Goal: Task Accomplishment & Management: Use online tool/utility

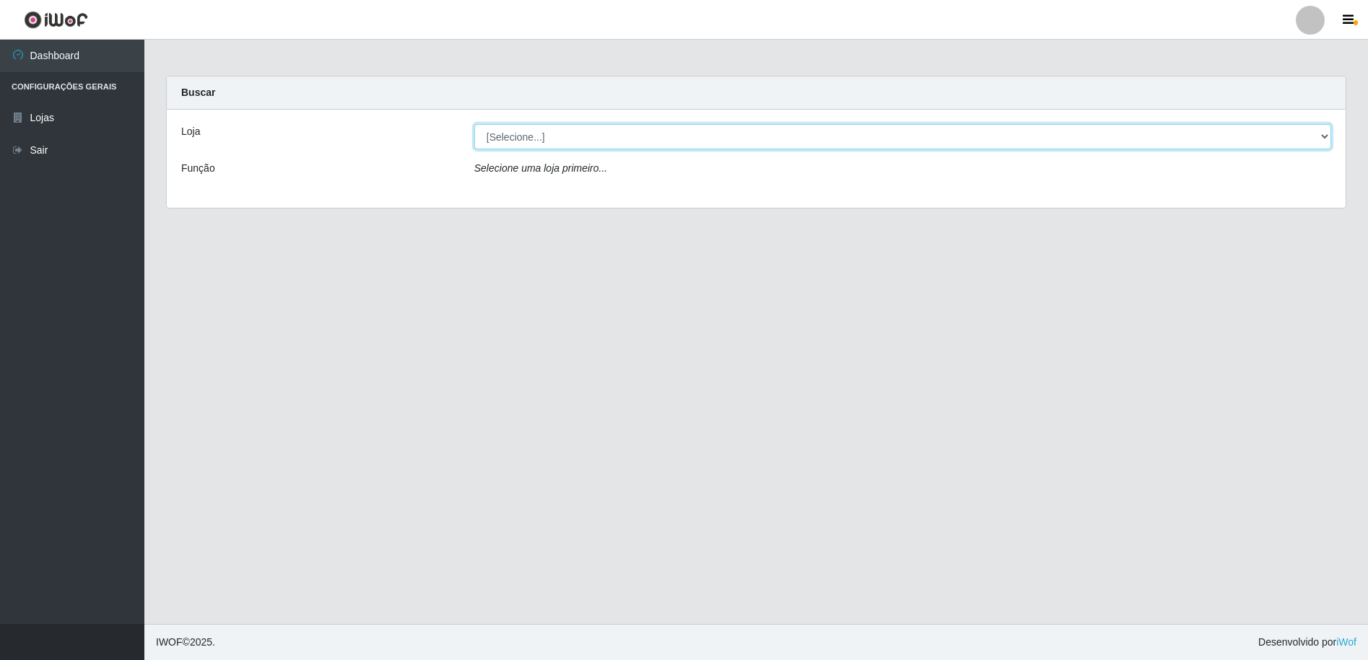
click at [649, 134] on select "[Selecione...] Extrabom - Loja 16 [GEOGRAPHIC_DATA]" at bounding box center [902, 136] width 857 height 25
select select "450"
click at [474, 124] on select "[Selecione...] Extrabom - Loja 16 [GEOGRAPHIC_DATA]" at bounding box center [902, 136] width 857 height 25
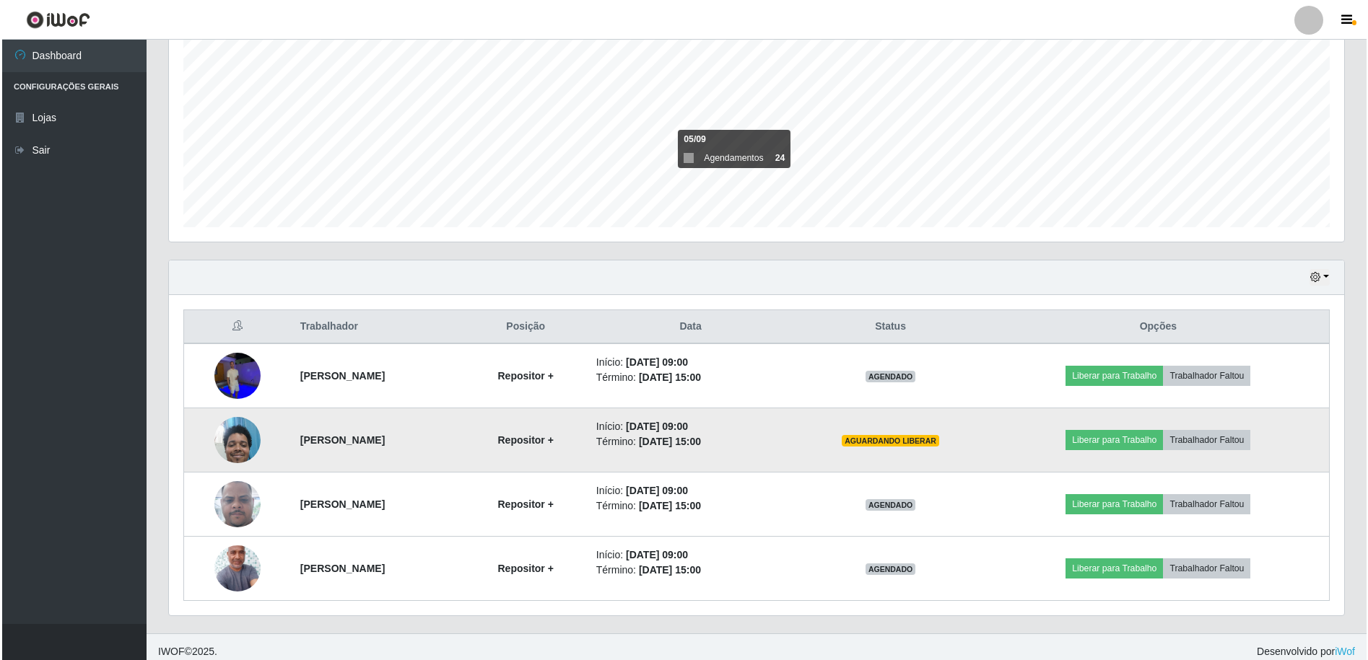
scroll to position [298, 0]
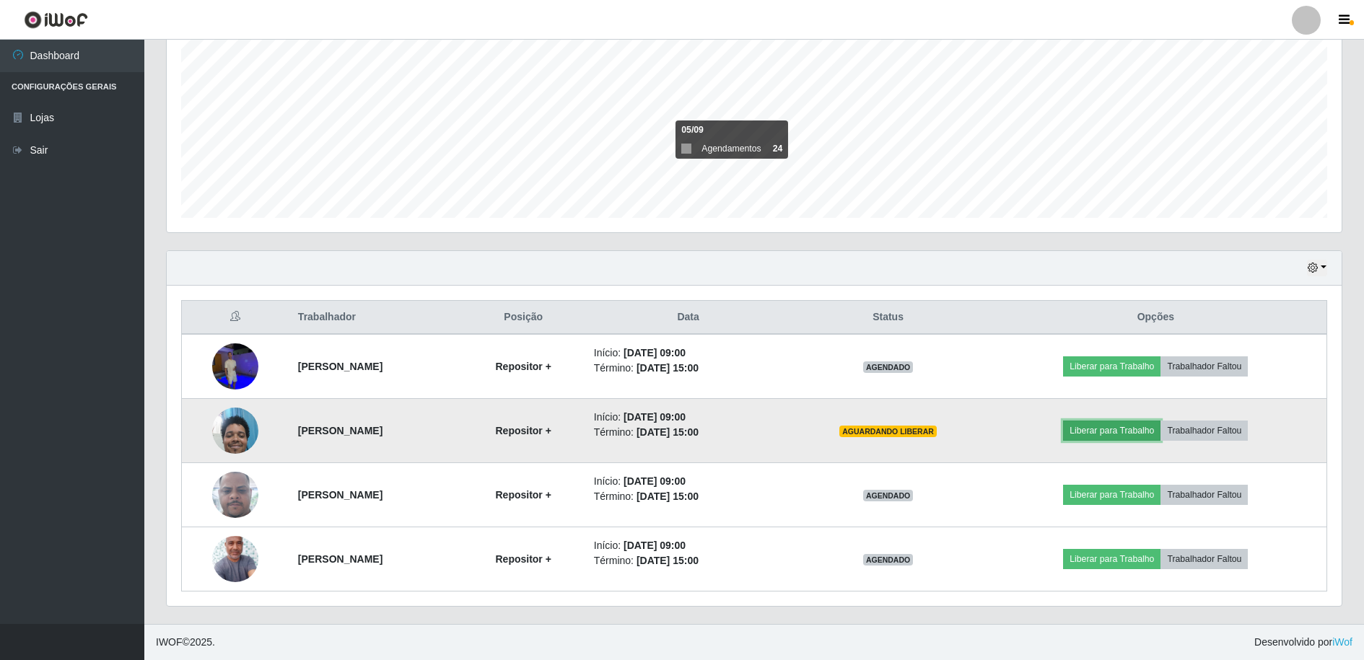
click at [1106, 429] on button "Liberar para Trabalho" at bounding box center [1111, 431] width 97 height 20
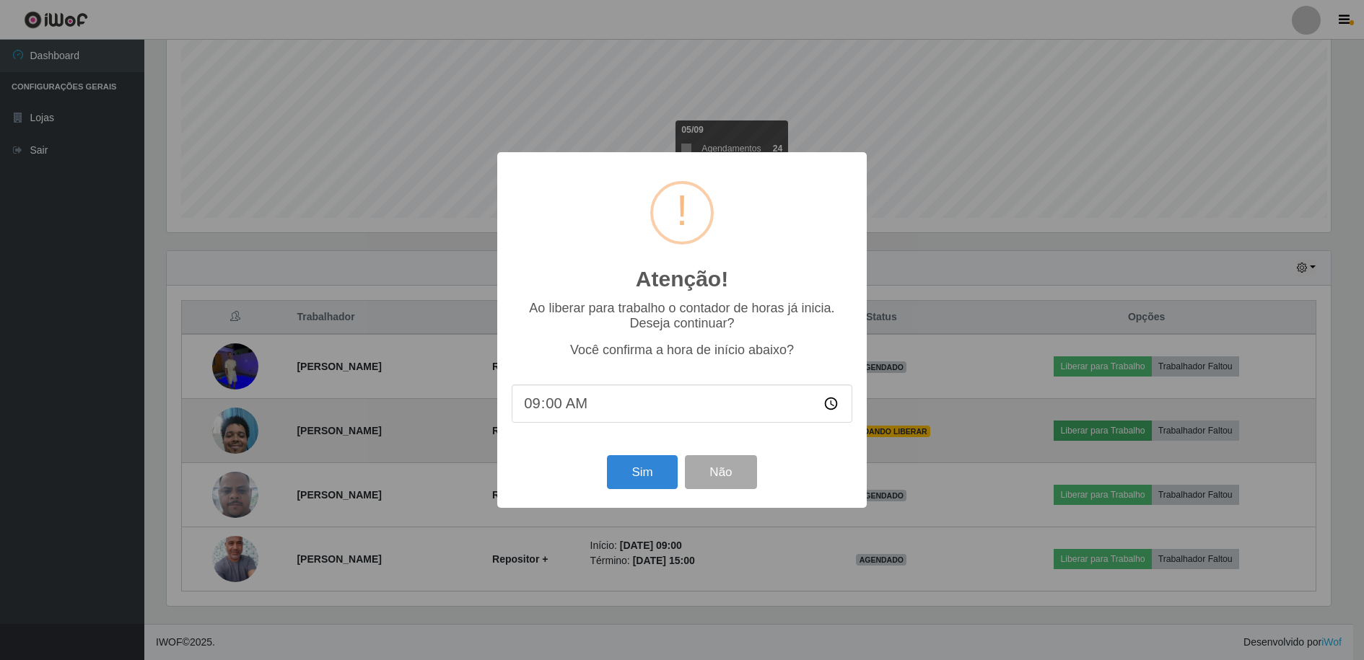
scroll to position [300, 1168]
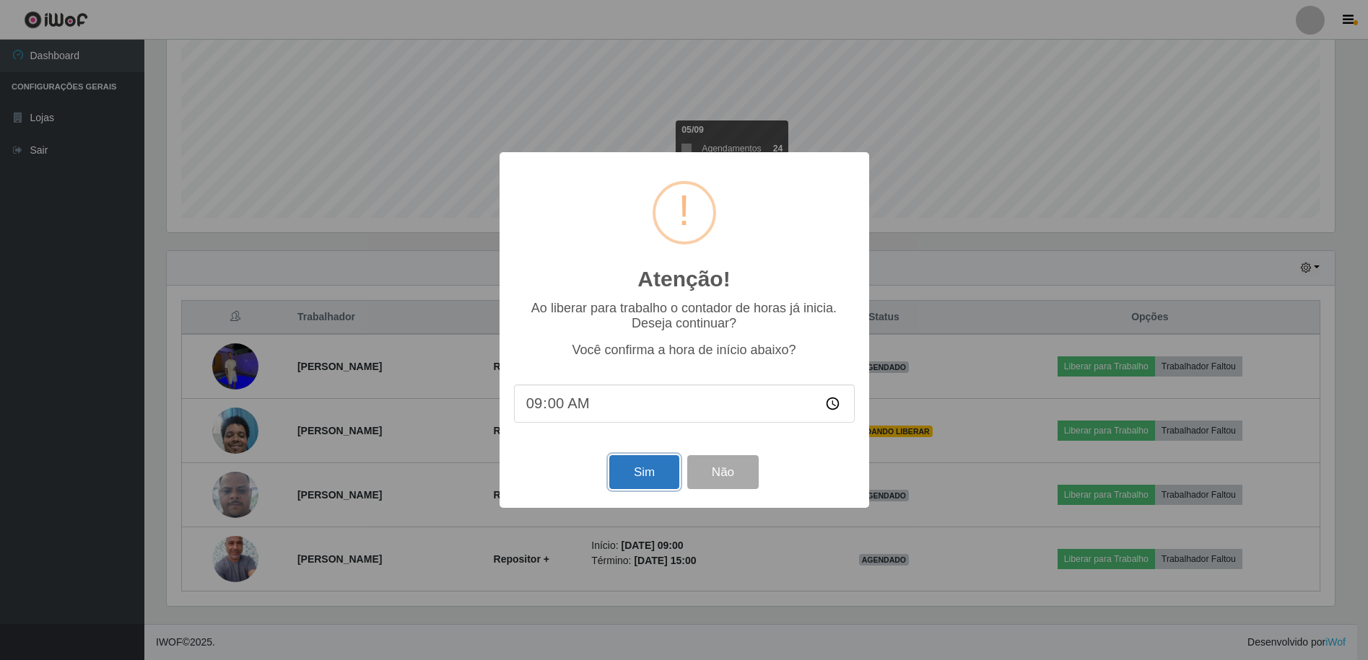
click at [651, 472] on button "Sim" at bounding box center [644, 472] width 70 height 34
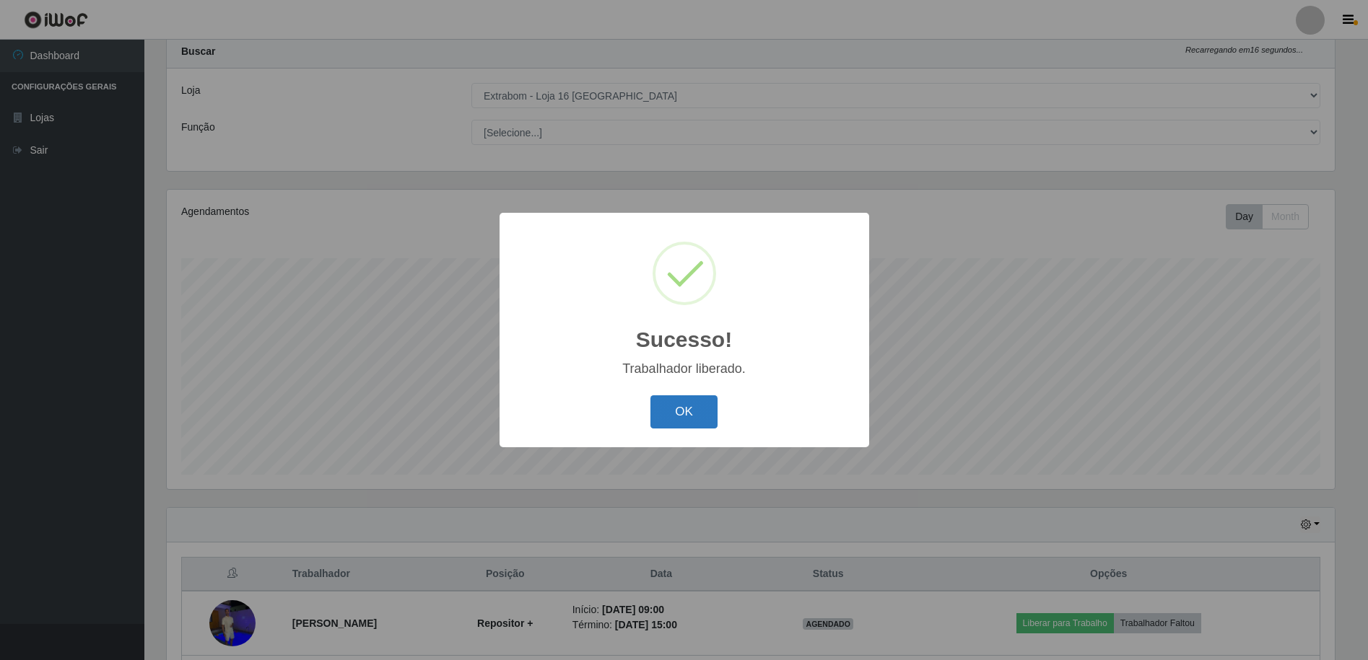
click at [681, 408] on button "OK" at bounding box center [683, 413] width 67 height 34
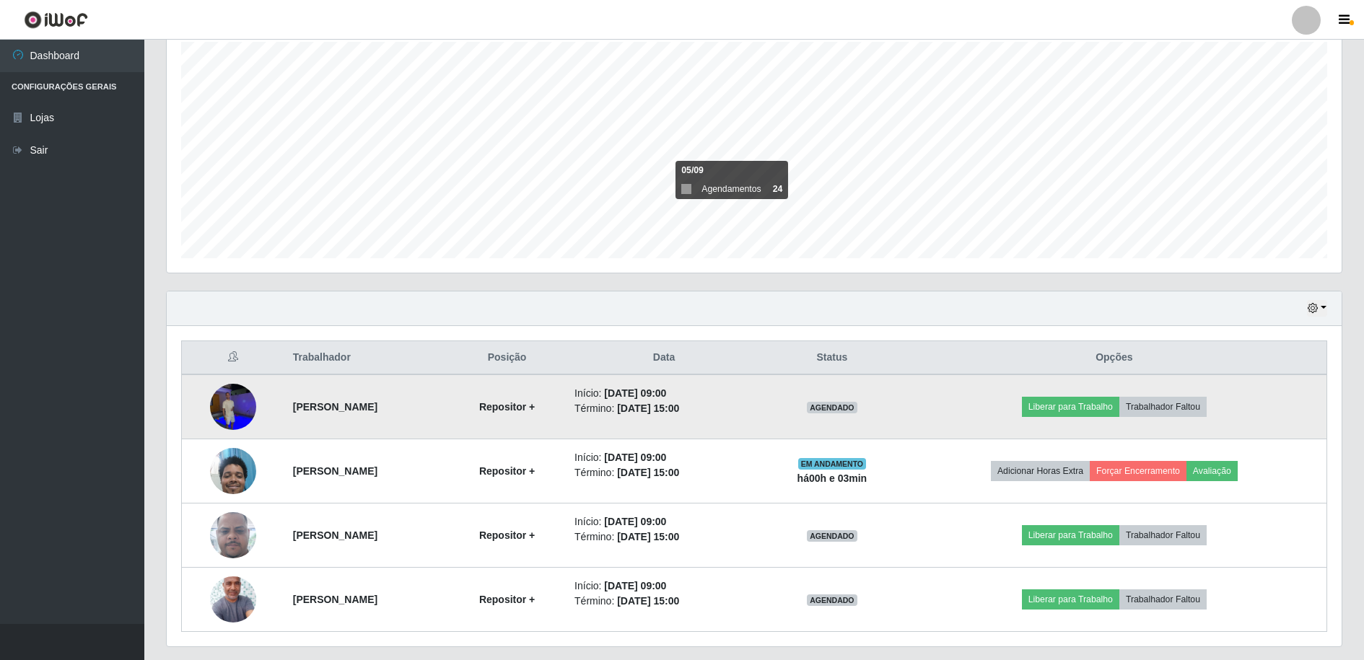
scroll to position [298, 0]
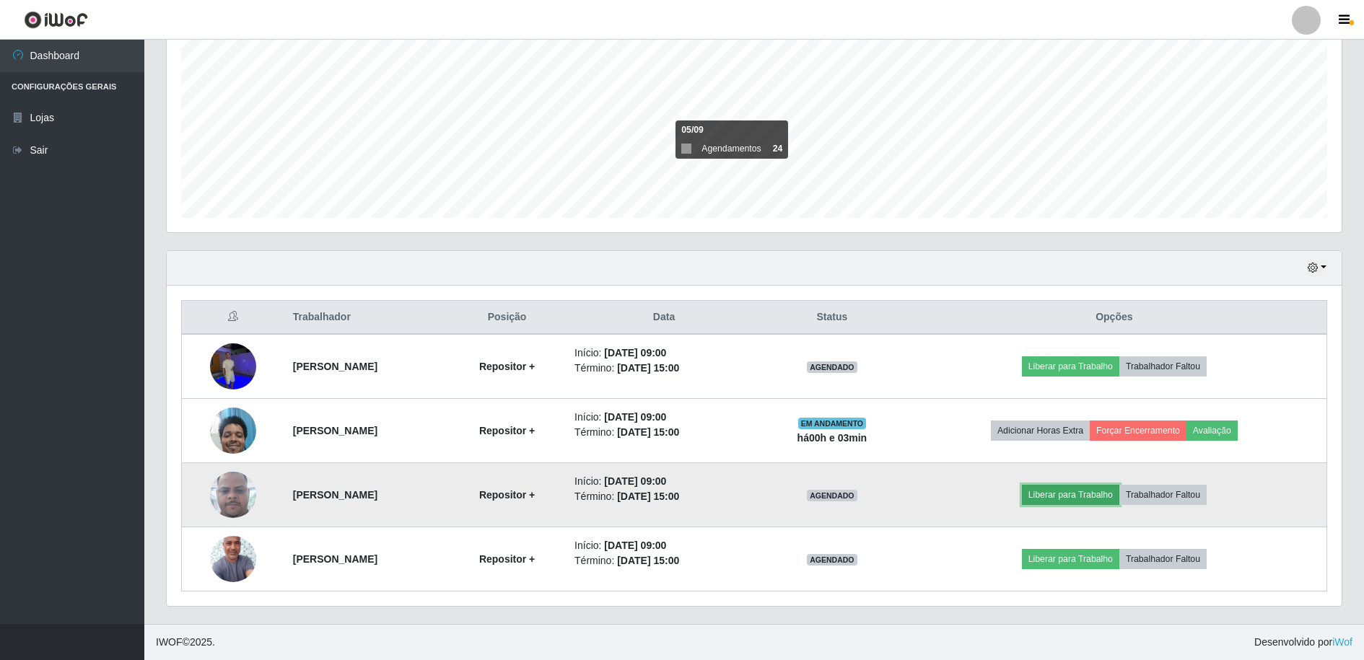
click at [1063, 491] on button "Liberar para Trabalho" at bounding box center [1070, 495] width 97 height 20
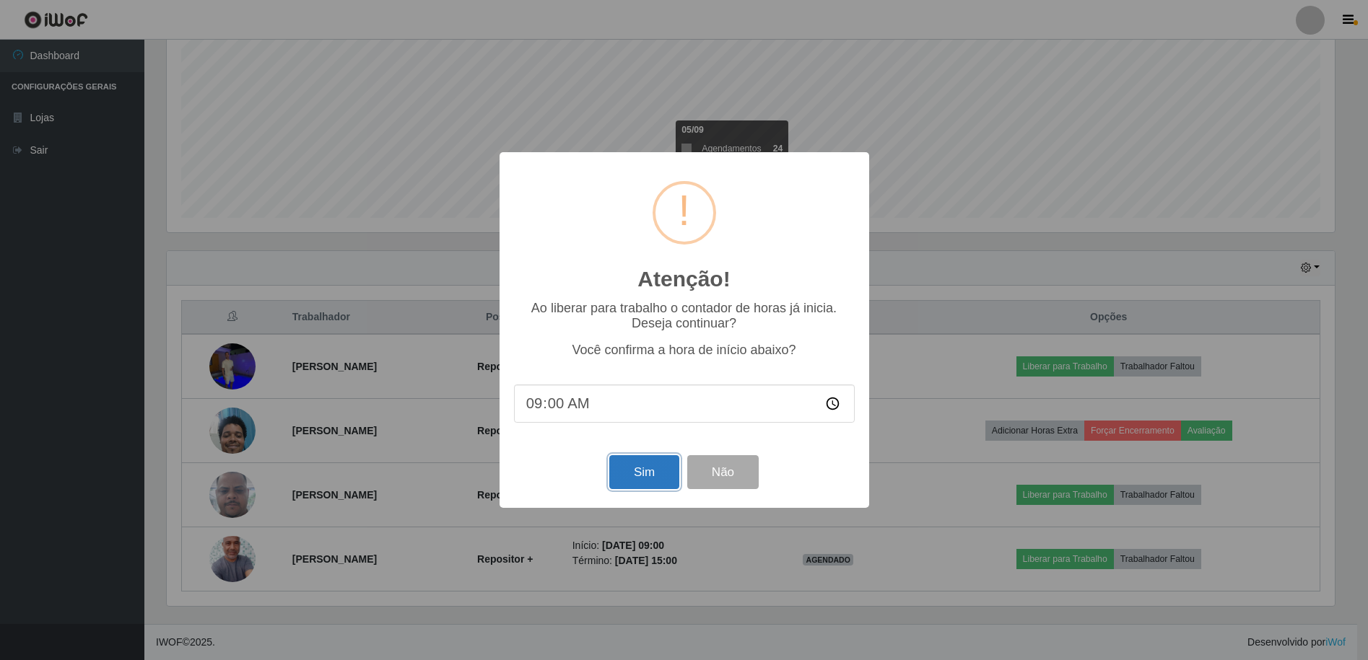
click at [643, 471] on button "Sim" at bounding box center [644, 472] width 70 height 34
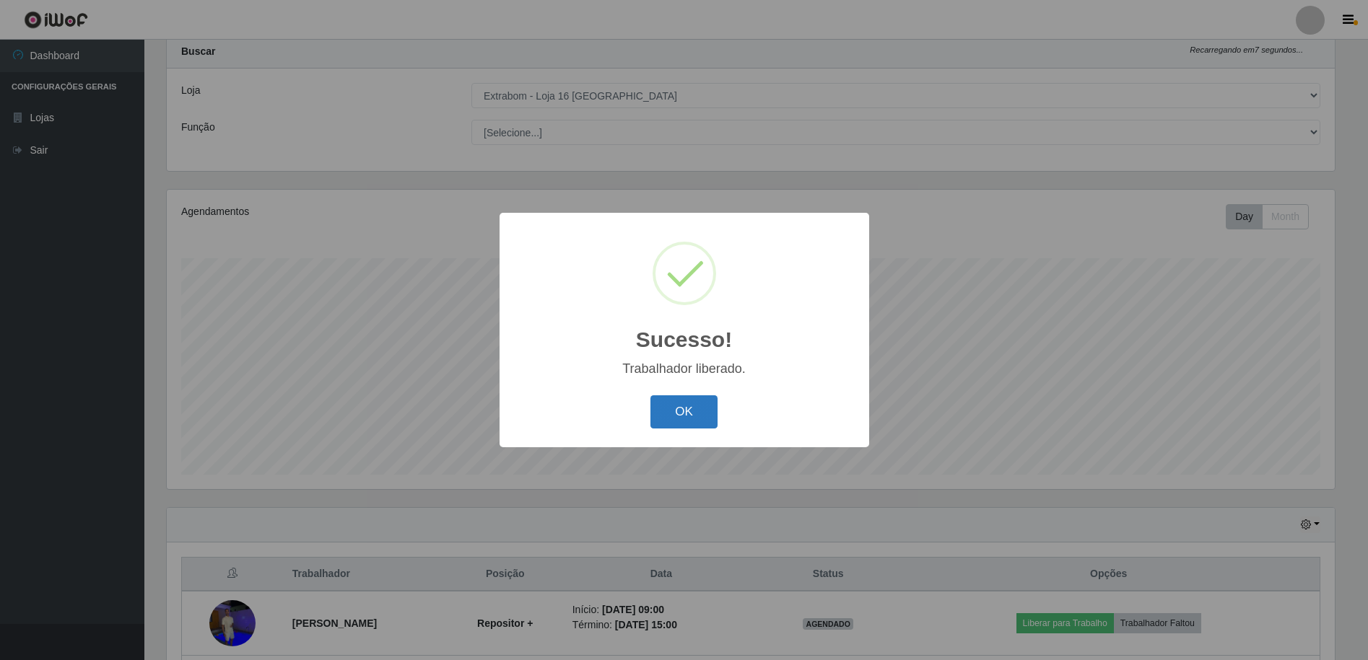
click at [686, 416] on button "OK" at bounding box center [683, 413] width 67 height 34
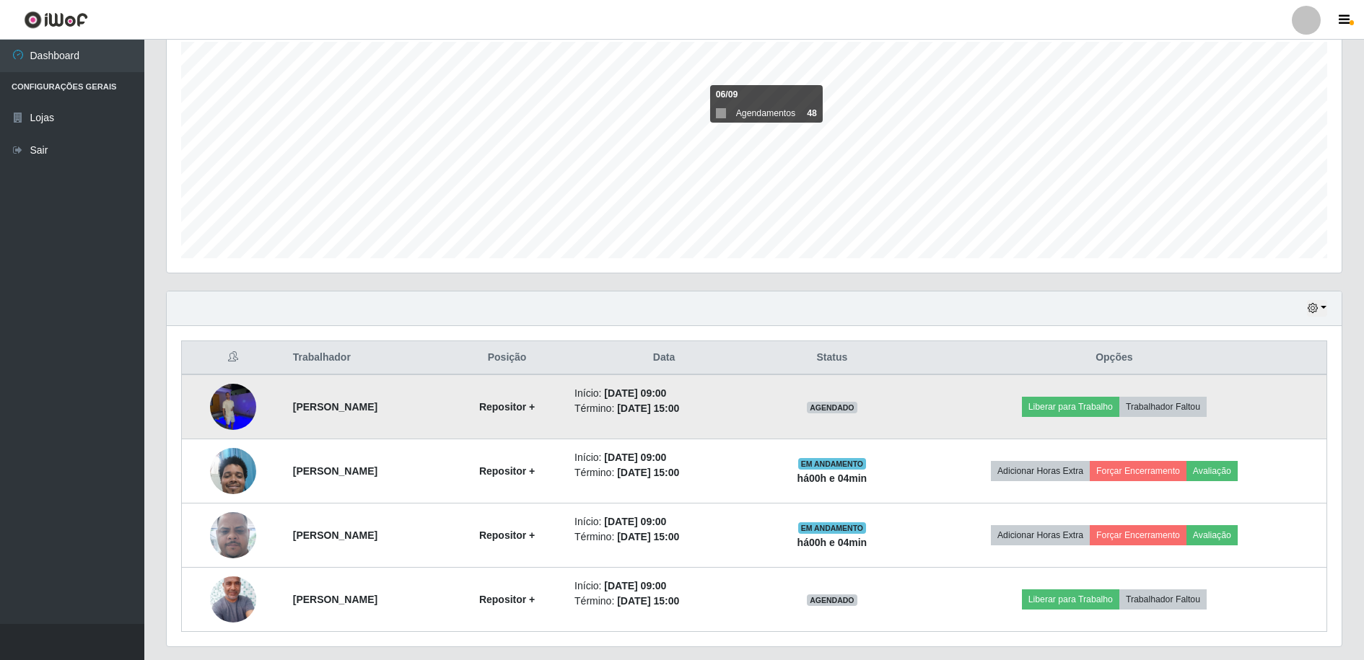
scroll to position [298, 0]
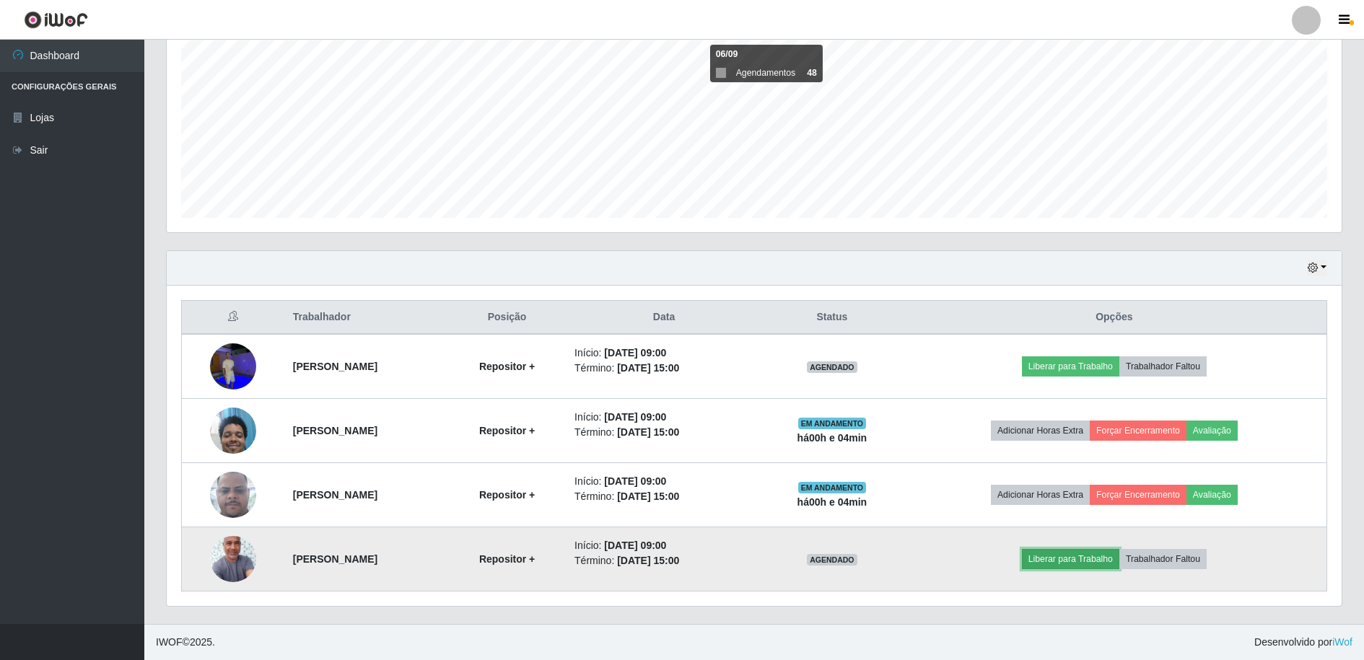
click at [1082, 567] on button "Liberar para Trabalho" at bounding box center [1070, 559] width 97 height 20
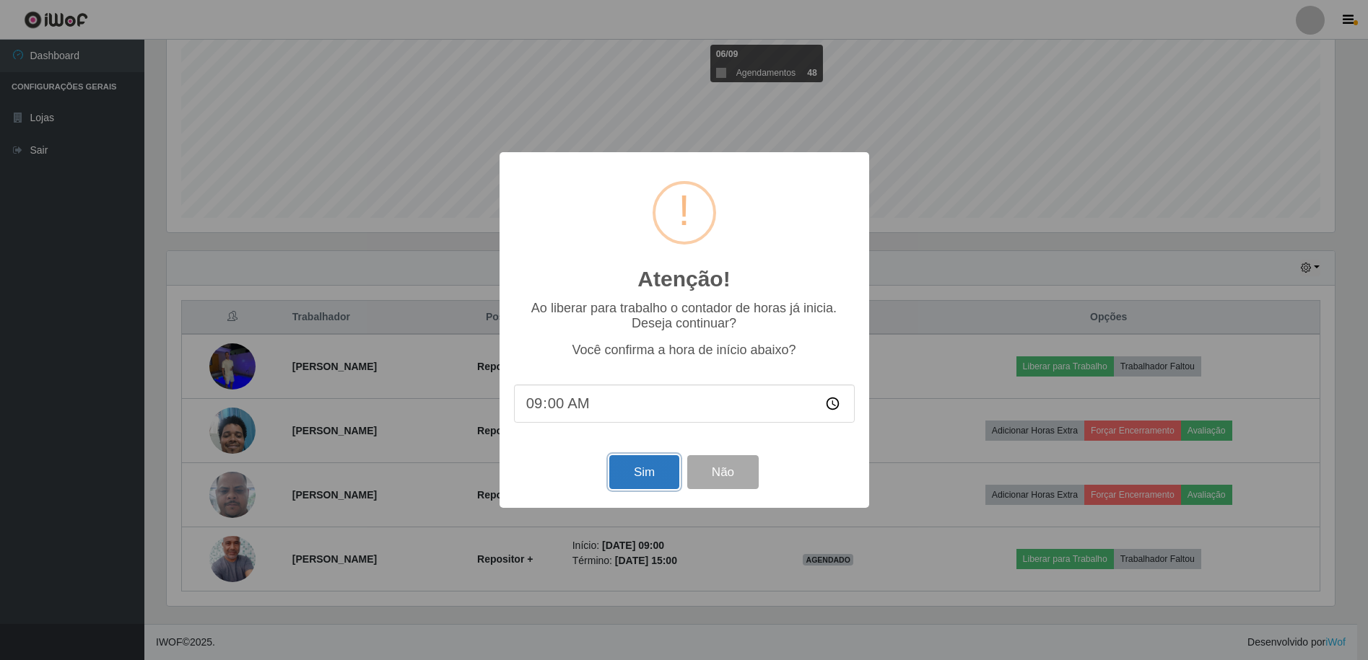
click at [622, 479] on button "Sim" at bounding box center [644, 472] width 70 height 34
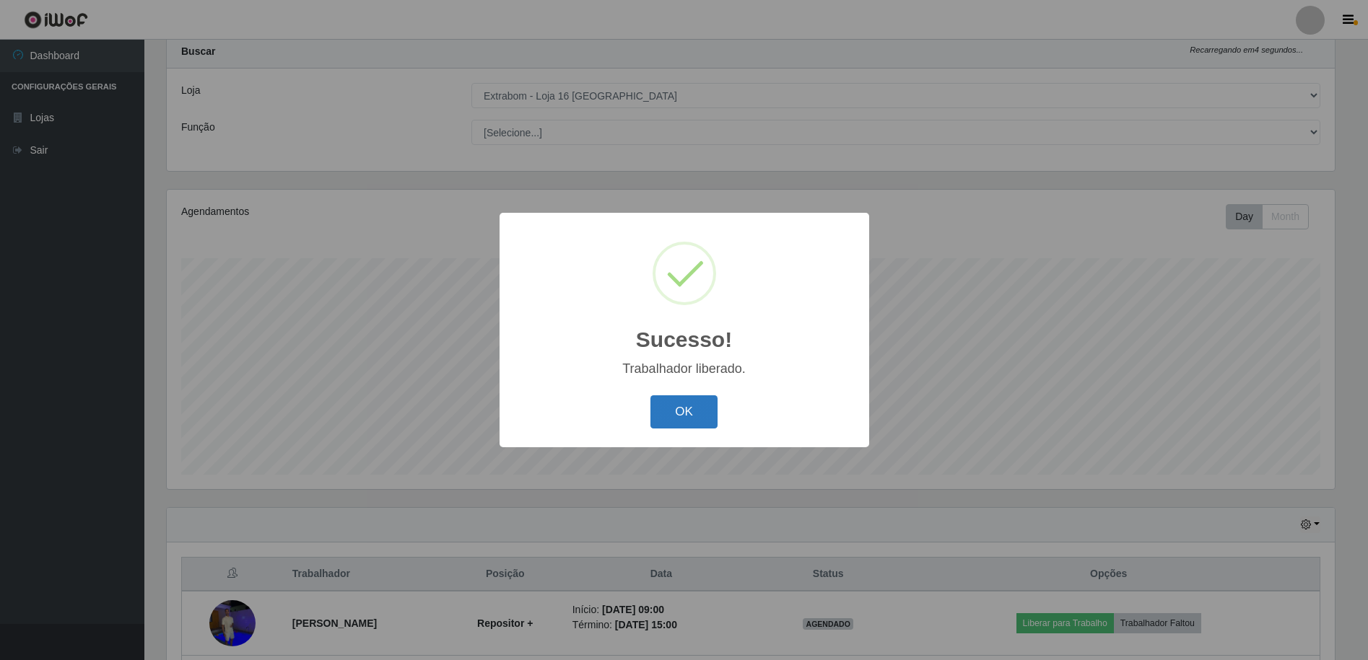
click at [689, 424] on button "OK" at bounding box center [683, 413] width 67 height 34
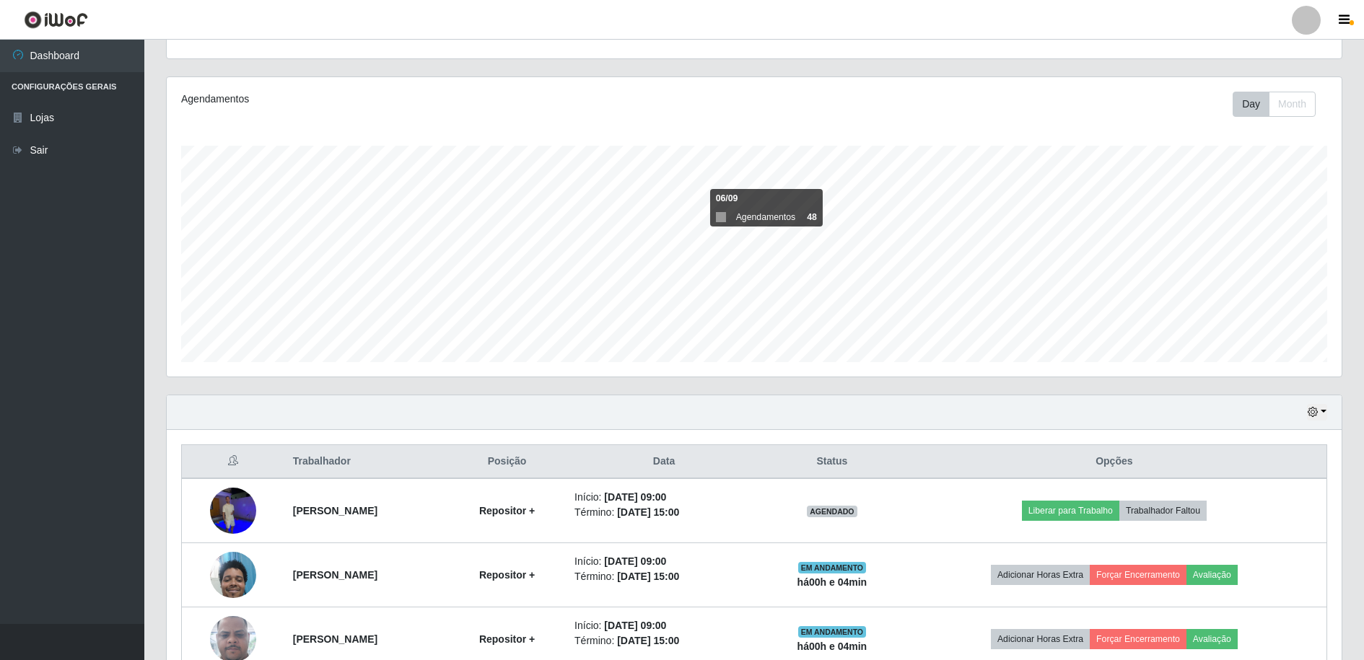
scroll to position [9, 0]
